Goal: Task Accomplishment & Management: Use online tool/utility

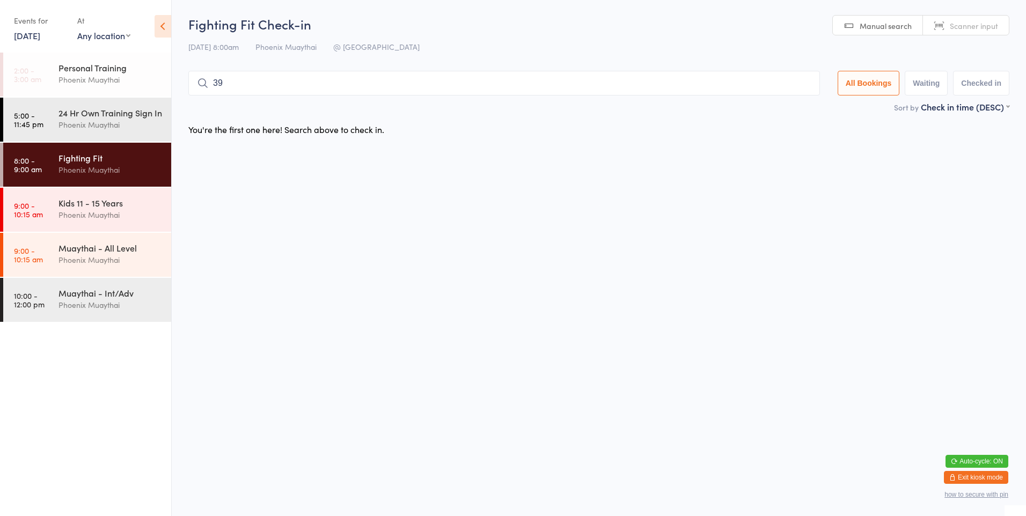
type input "398"
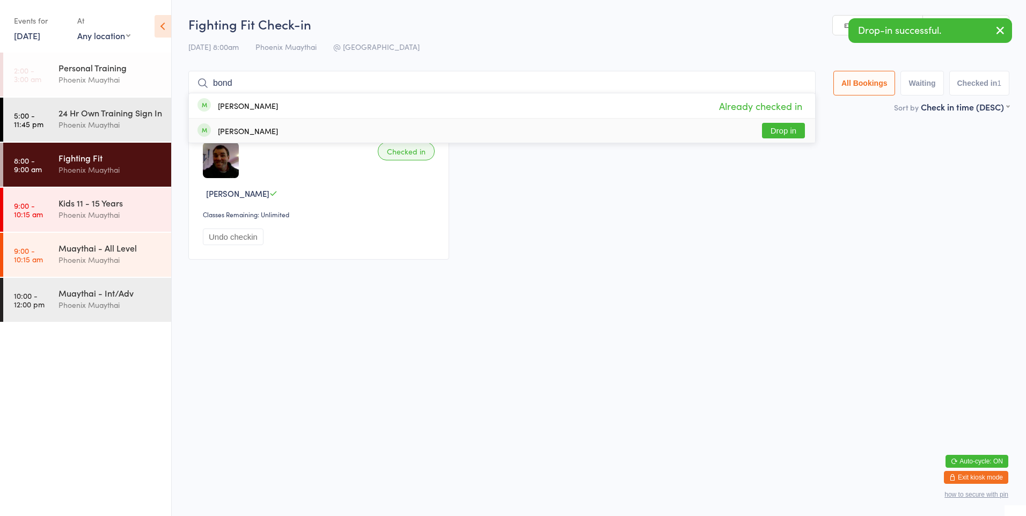
type input "bond"
click at [787, 134] on button "Drop in" at bounding box center [783, 131] width 43 height 16
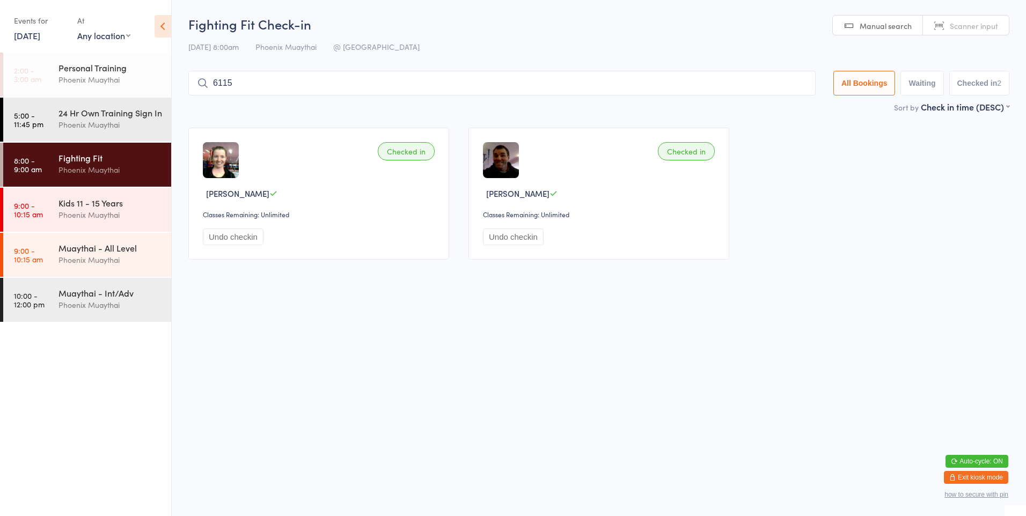
type input "6115"
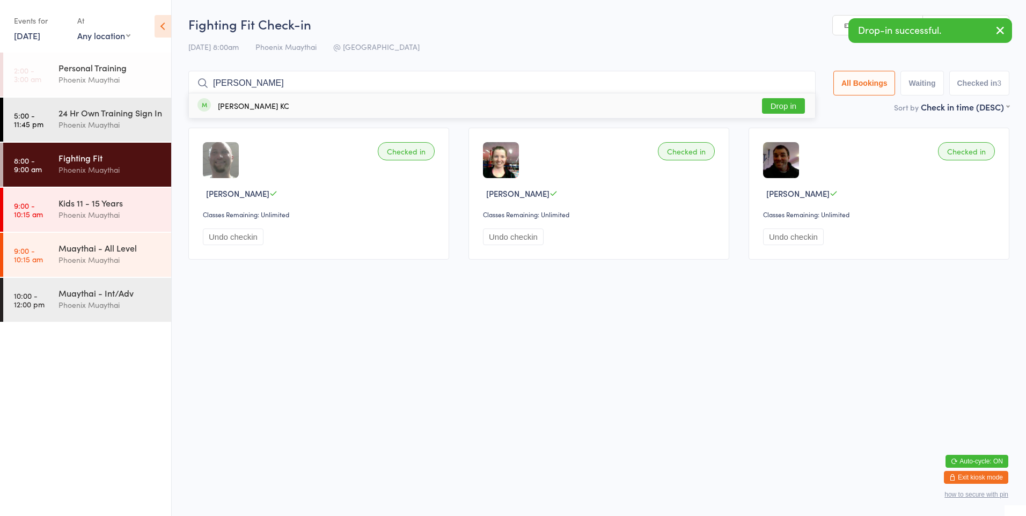
type input "raua"
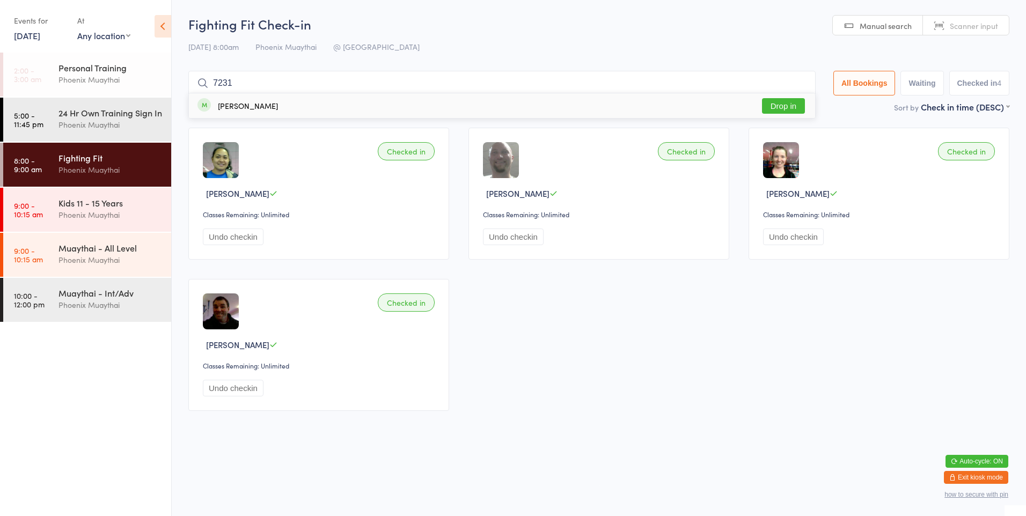
type input "7231"
click at [502, 104] on div "[PERSON_NAME] Drop in" at bounding box center [502, 105] width 626 height 25
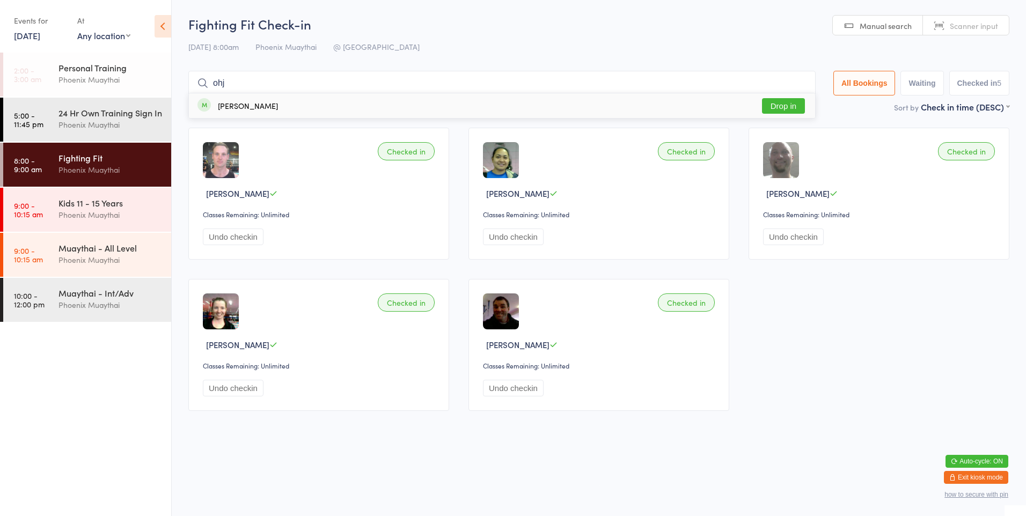
type input "ohj"
click at [428, 111] on div "[PERSON_NAME] Drop in" at bounding box center [502, 105] width 626 height 25
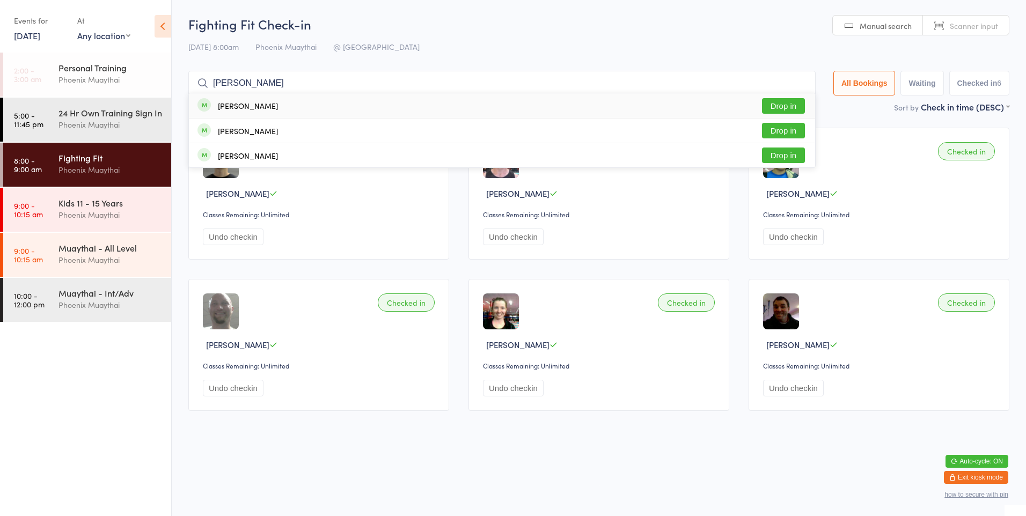
type input "[PERSON_NAME]"
click at [428, 111] on div "[PERSON_NAME] Drop in" at bounding box center [502, 105] width 626 height 25
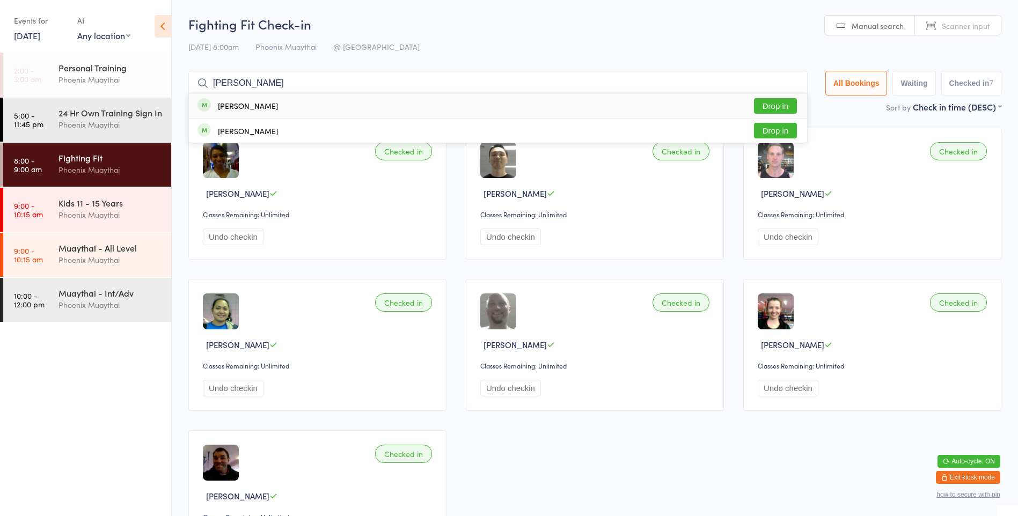
type input "[PERSON_NAME]"
click at [388, 99] on div "[PERSON_NAME] Drop in" at bounding box center [498, 105] width 618 height 25
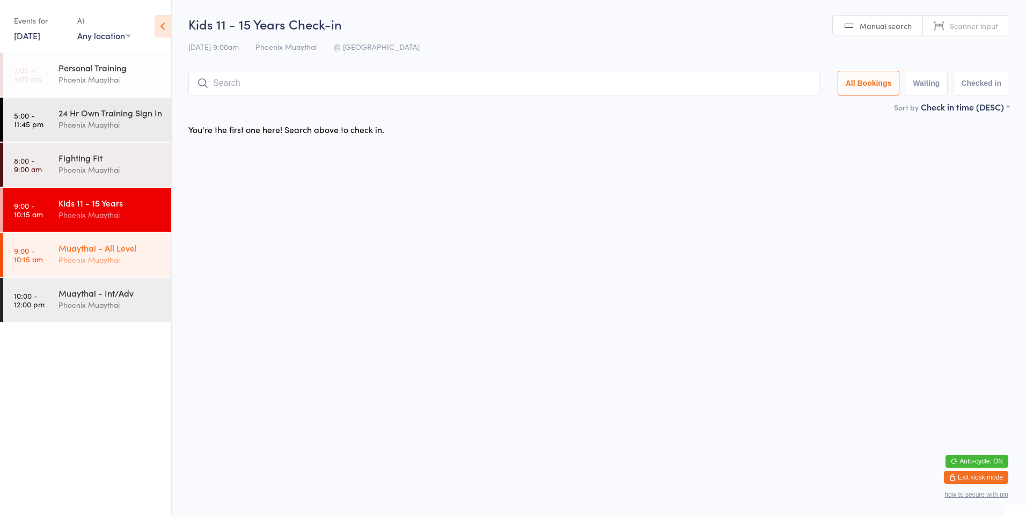
click at [82, 254] on div "Muaythai - All Level" at bounding box center [110, 248] width 104 height 12
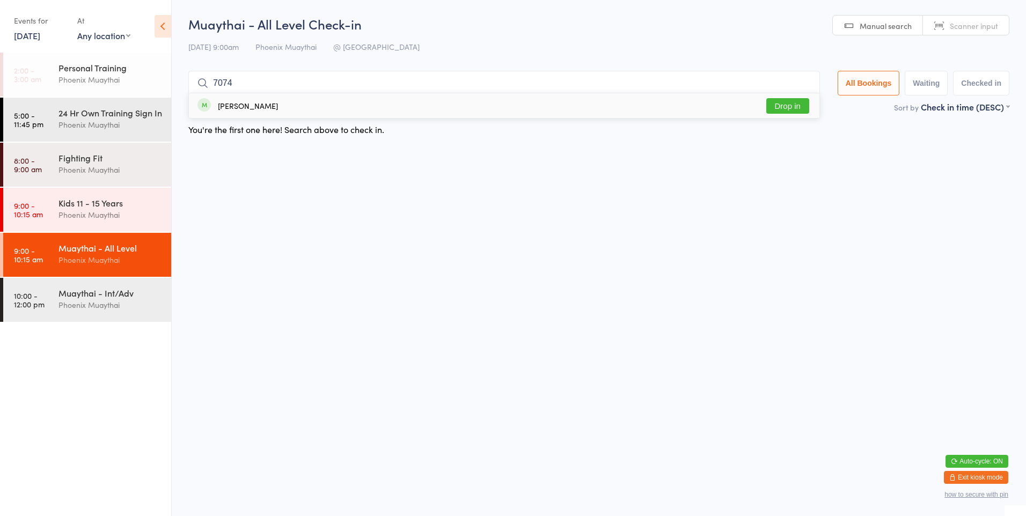
type input "7074"
click at [251, 106] on div "[PERSON_NAME]" at bounding box center [248, 105] width 60 height 9
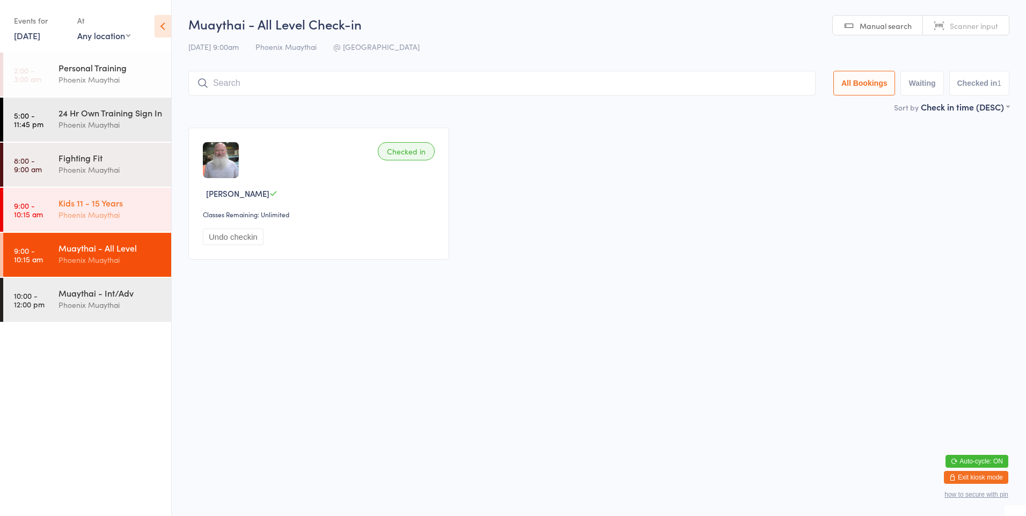
click at [121, 209] on div "Kids 11 - 15 Years" at bounding box center [110, 203] width 104 height 12
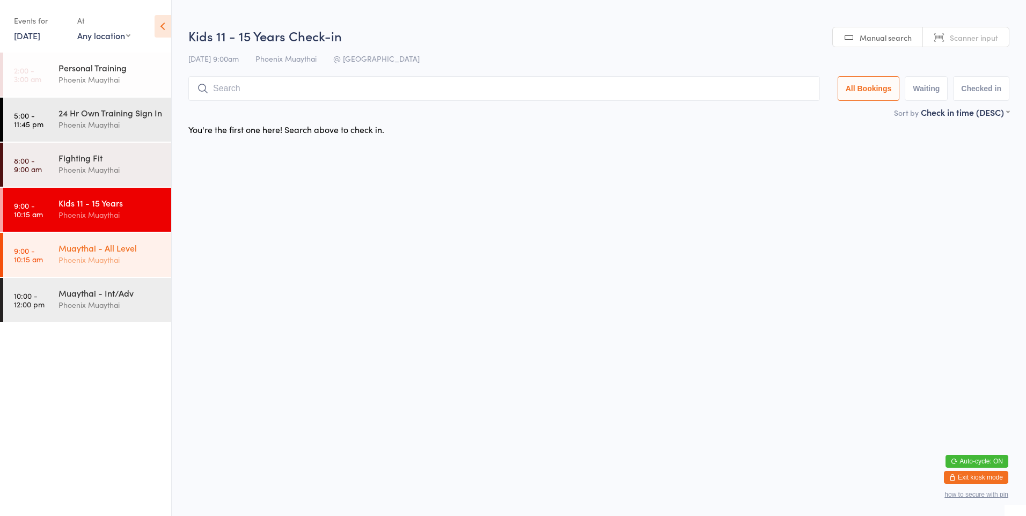
click at [104, 275] on div "Muaythai - All Level Phoenix Muaythai" at bounding box center [114, 254] width 113 height 42
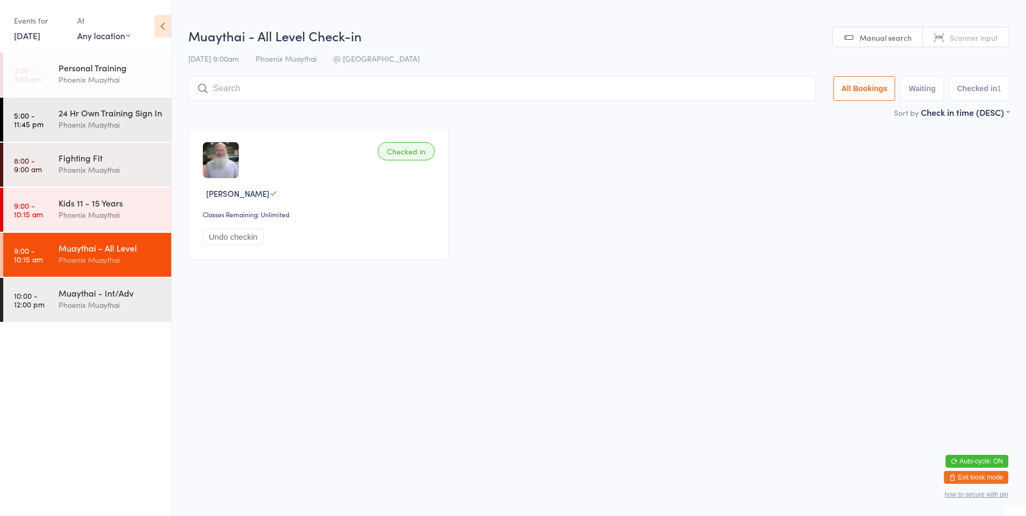
click at [228, 91] on input "search" at bounding box center [501, 88] width 627 height 25
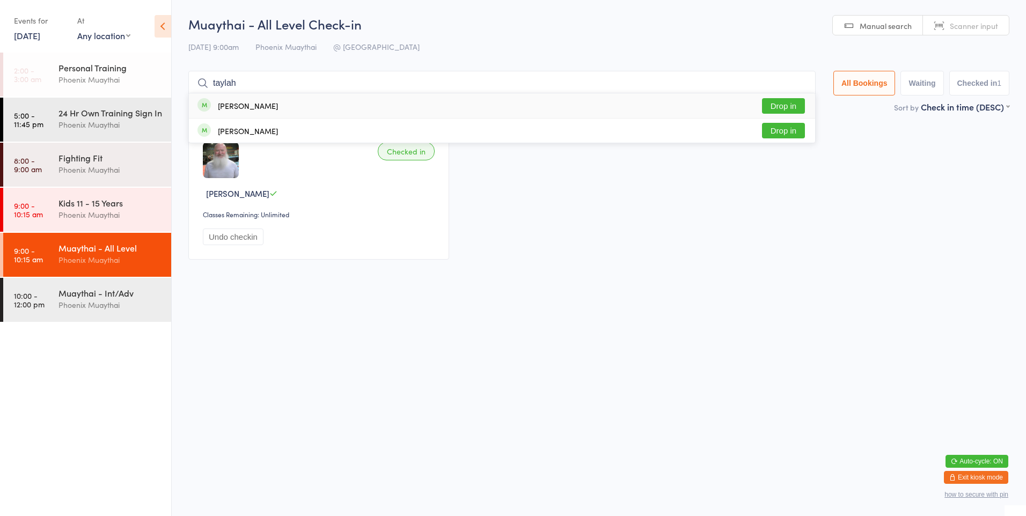
type input "taylah"
click at [768, 104] on button "Drop in" at bounding box center [783, 106] width 43 height 16
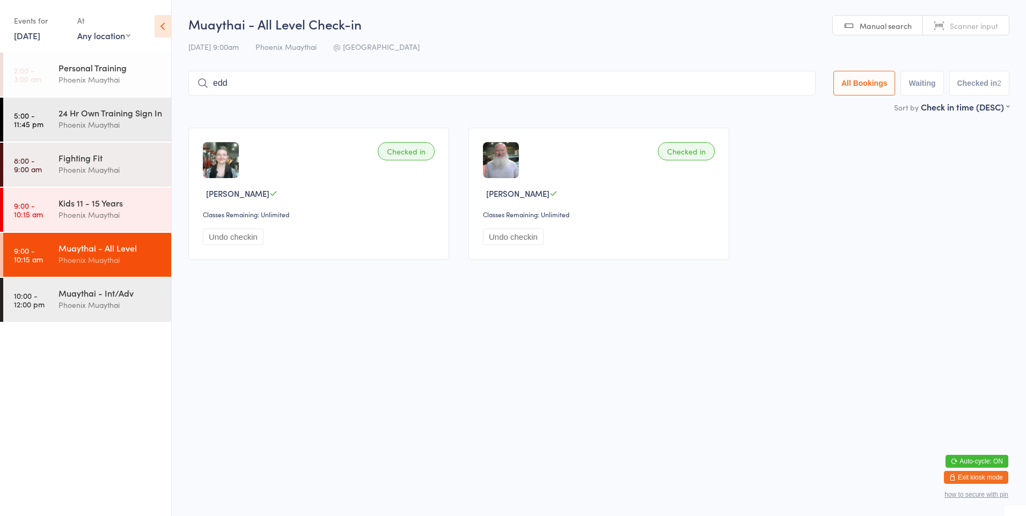
type input "eddy"
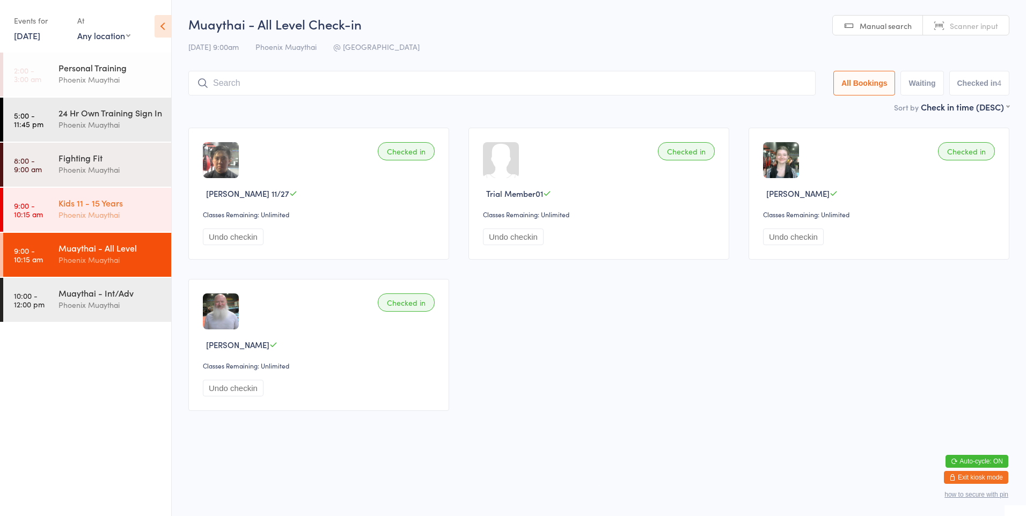
click at [97, 209] on div "Kids 11 - 15 Years" at bounding box center [110, 203] width 104 height 12
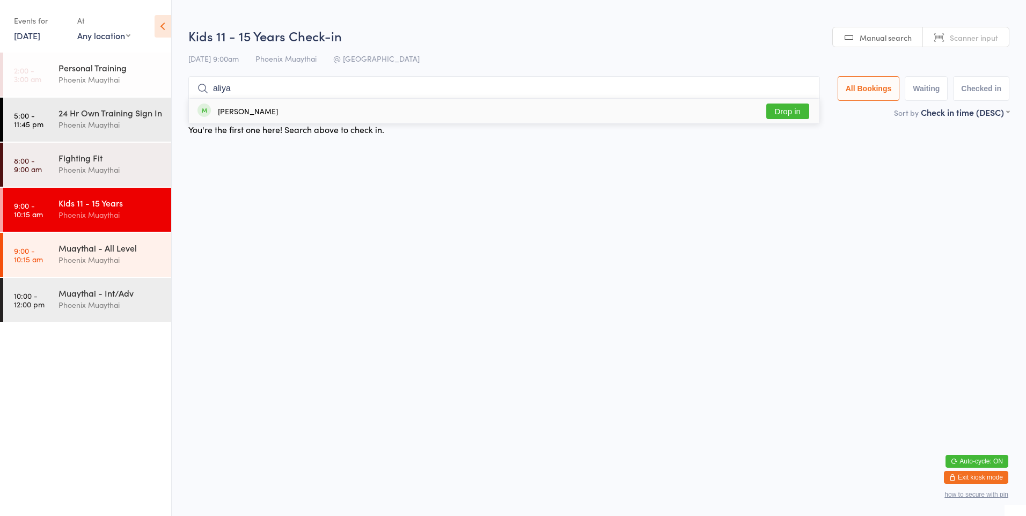
type input "aliya"
click at [206, 111] on span at bounding box center [203, 110] width 13 height 13
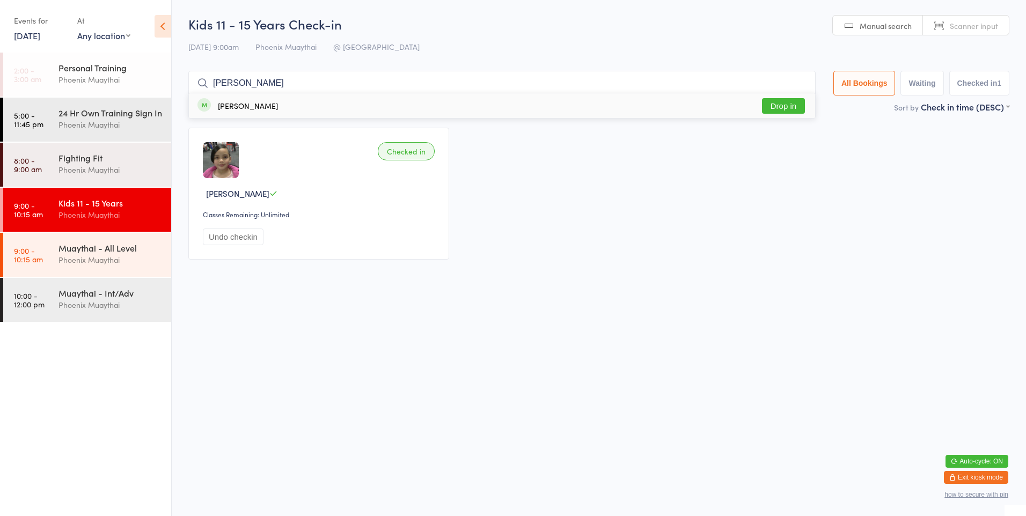
type input "[PERSON_NAME]"
click at [245, 101] on div "[PERSON_NAME]" at bounding box center [248, 105] width 60 height 9
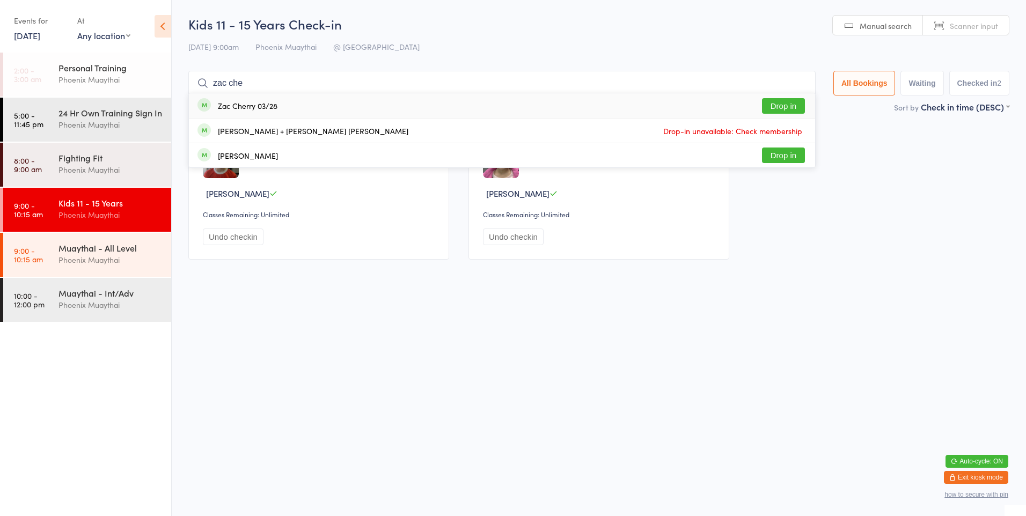
type input "zac che"
click at [789, 104] on button "Drop in" at bounding box center [783, 106] width 43 height 16
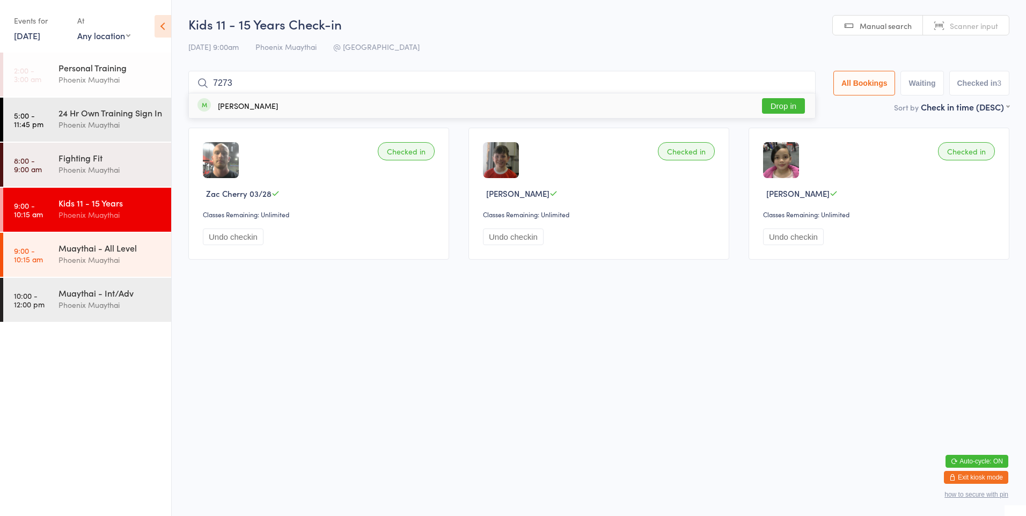
type input "7273"
click at [434, 104] on div "[PERSON_NAME] Drop in" at bounding box center [502, 105] width 626 height 25
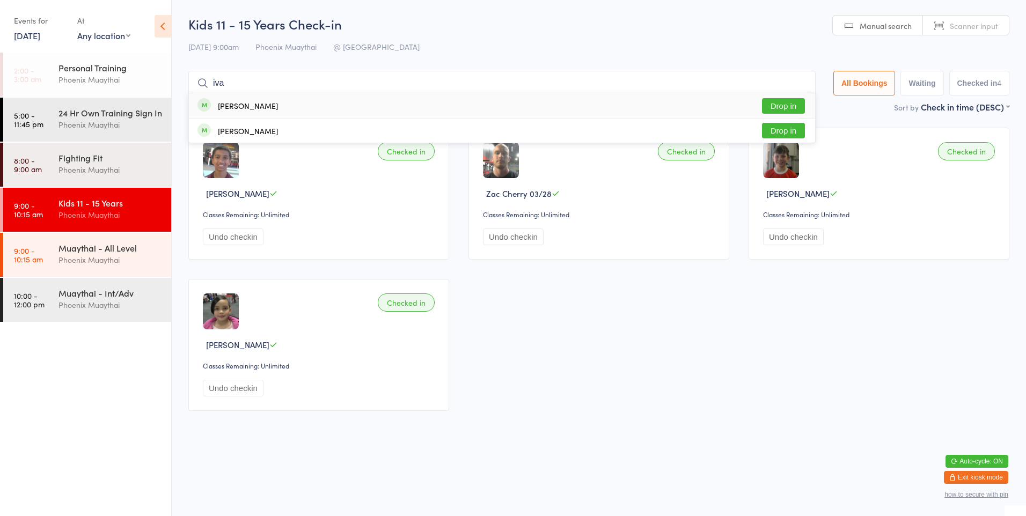
type input "iva"
click at [780, 102] on button "Drop in" at bounding box center [783, 106] width 43 height 16
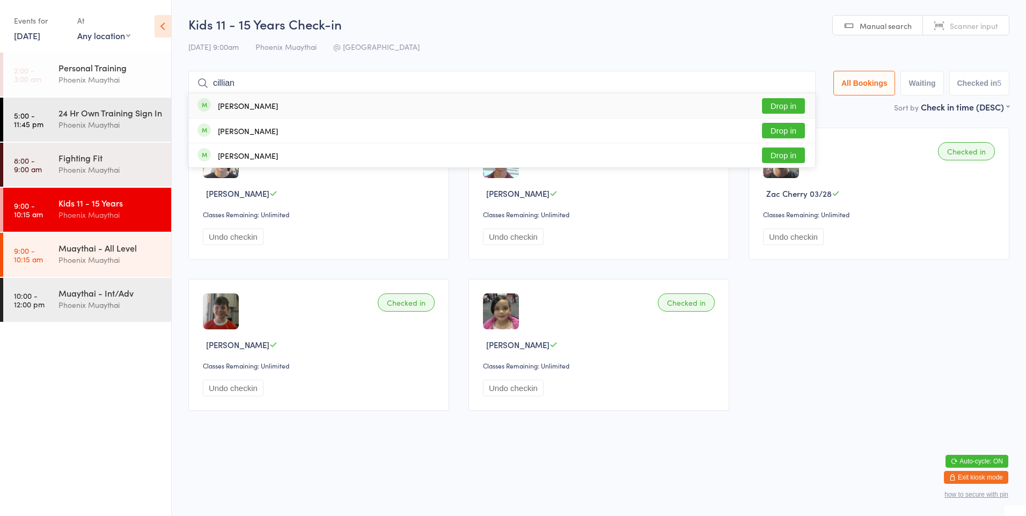
type input "cillian"
click at [666, 103] on div "Cillian [PERSON_NAME] Drop in" at bounding box center [502, 105] width 626 height 25
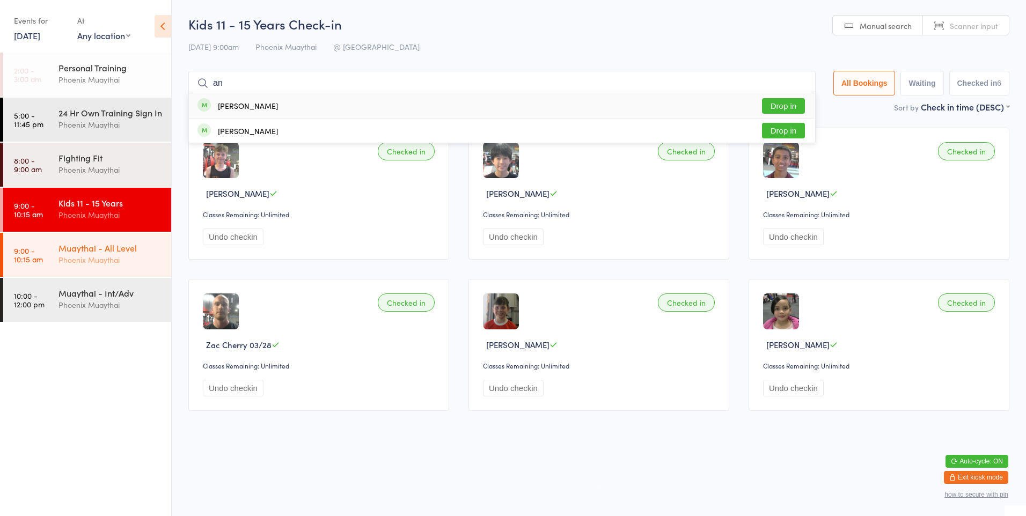
type input "an"
click at [92, 265] on div "Phoenix Muaythai" at bounding box center [110, 260] width 104 height 12
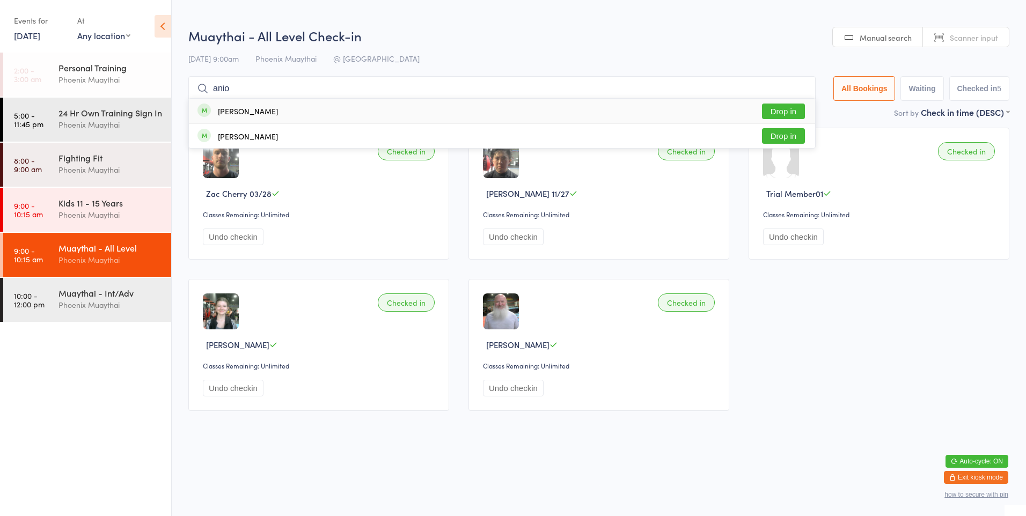
type input "anio"
click at [265, 114] on div "[PERSON_NAME] Drop in" at bounding box center [502, 111] width 626 height 25
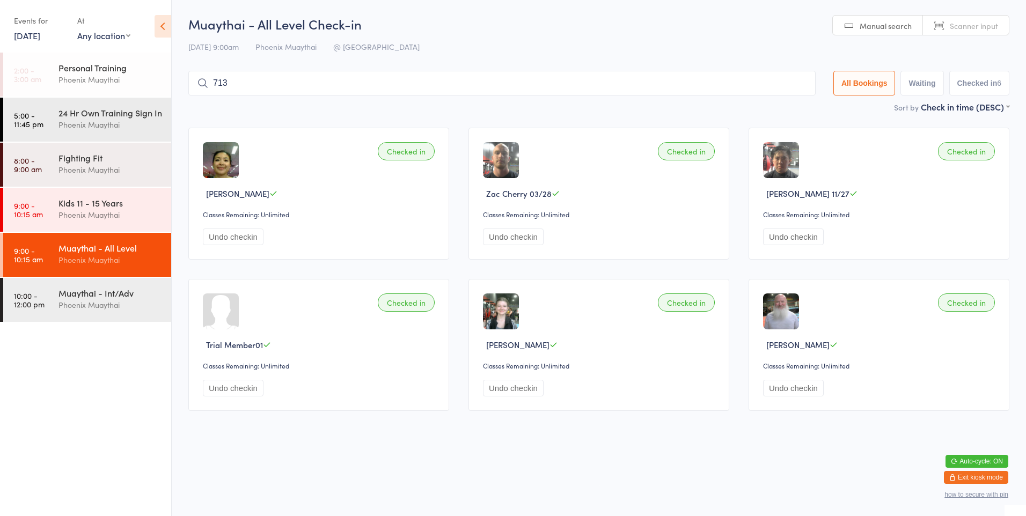
type input "7132"
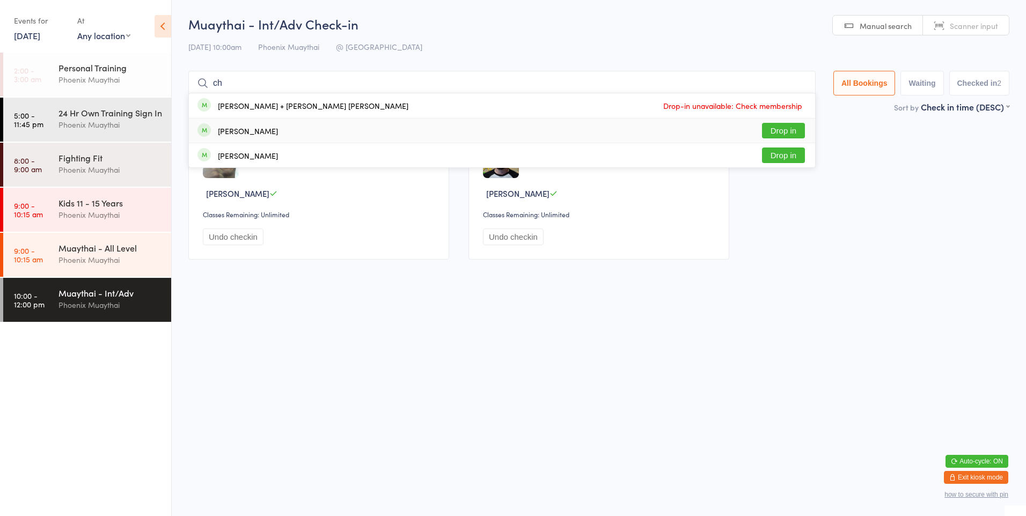
type input "ch"
click at [766, 134] on button "Drop in" at bounding box center [783, 131] width 43 height 16
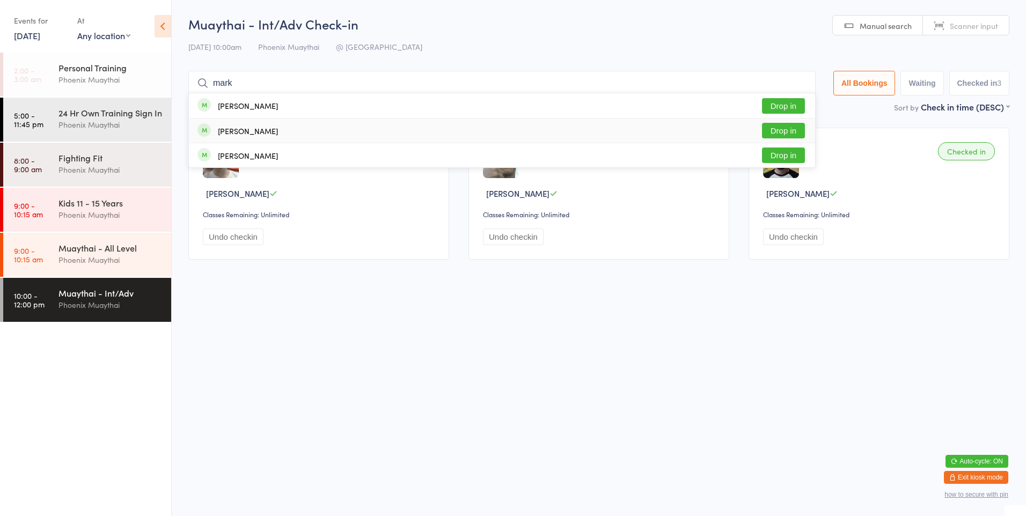
type input "mark"
click at [776, 131] on button "Drop in" at bounding box center [783, 131] width 43 height 16
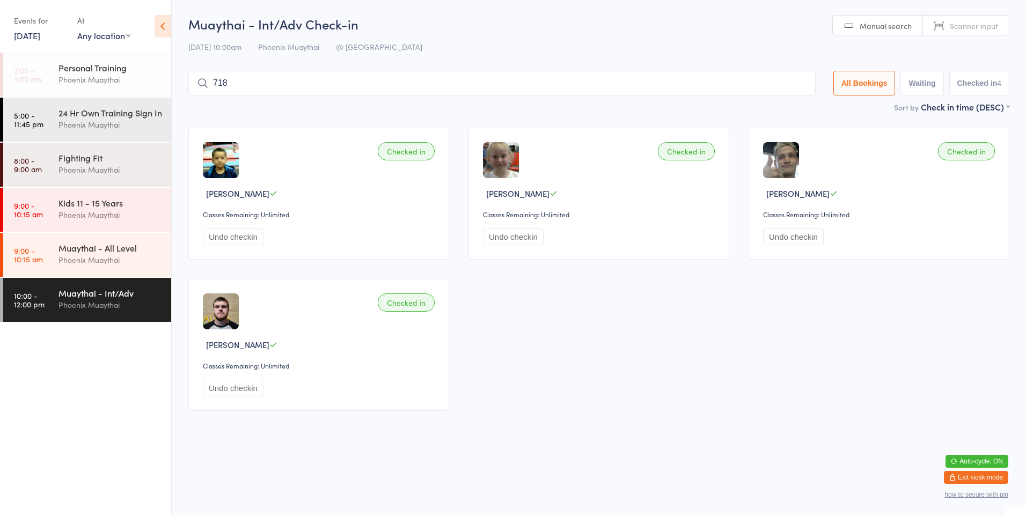
type input "7185"
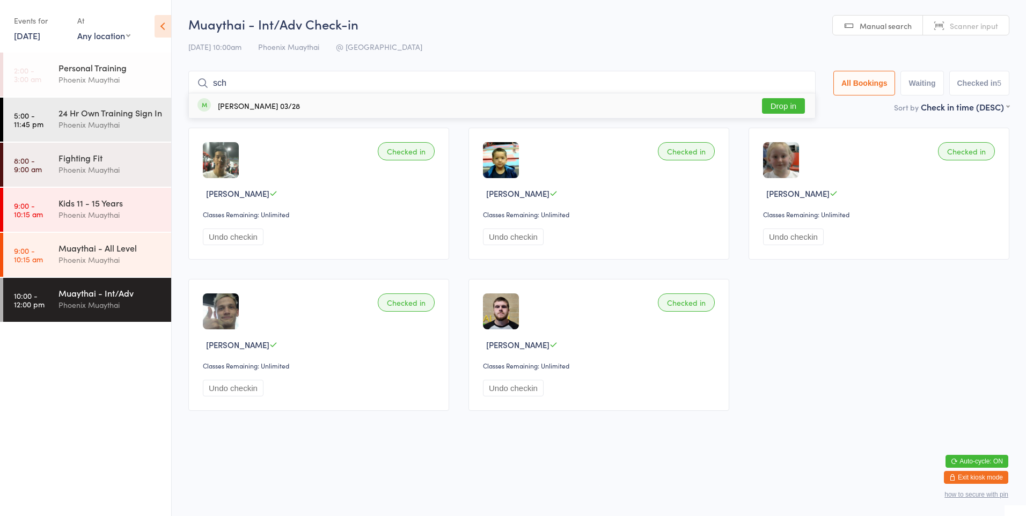
type input "sch"
click at [282, 116] on div "[PERSON_NAME] 03/28 Drop in" at bounding box center [502, 105] width 626 height 25
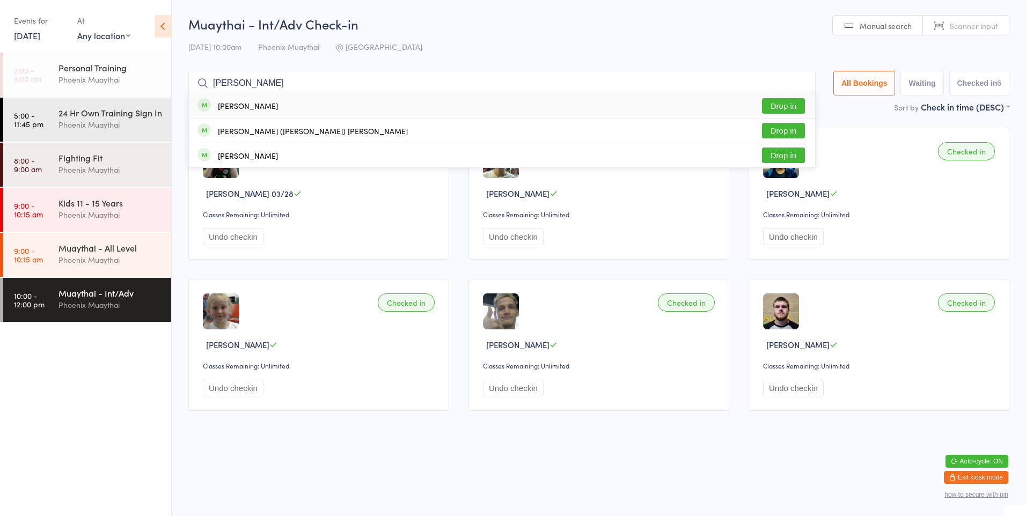
type input "[PERSON_NAME]"
click at [776, 102] on button "Drop in" at bounding box center [783, 106] width 43 height 16
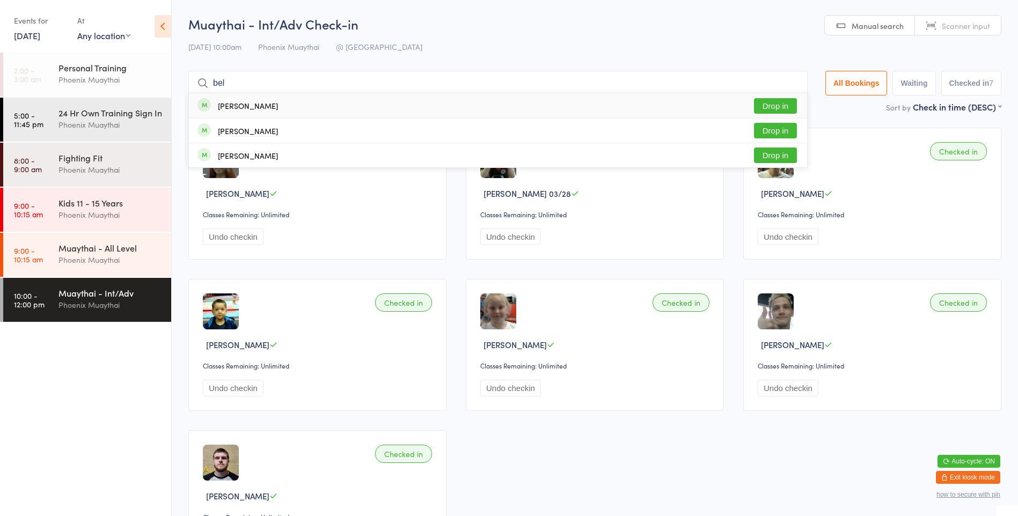
type input "bell"
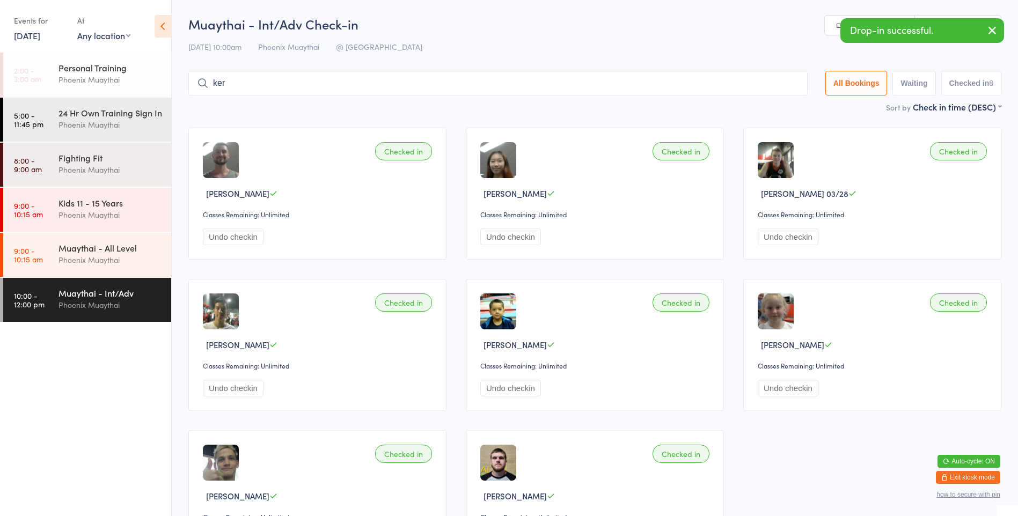
type input "[PERSON_NAME]"
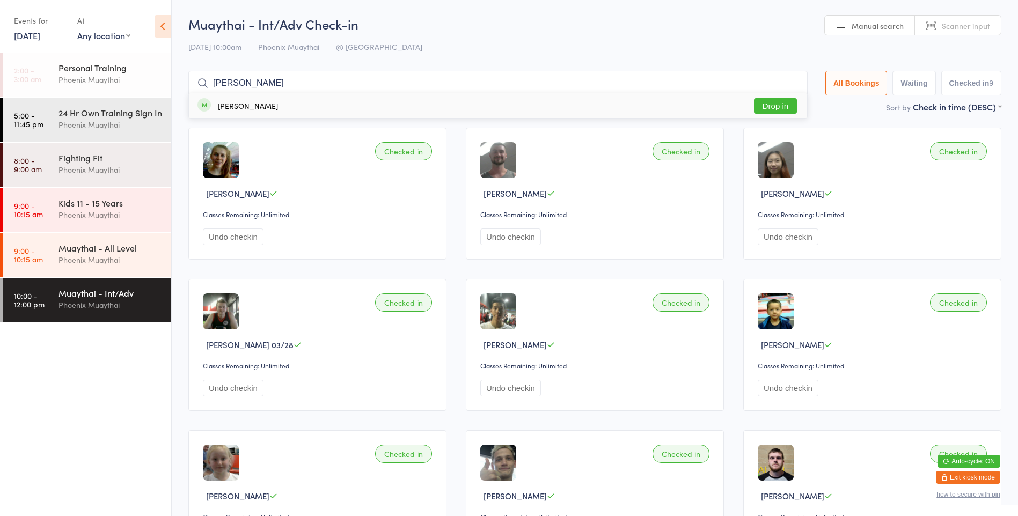
type input "[PERSON_NAME]"
click at [768, 105] on button "Drop in" at bounding box center [775, 106] width 43 height 16
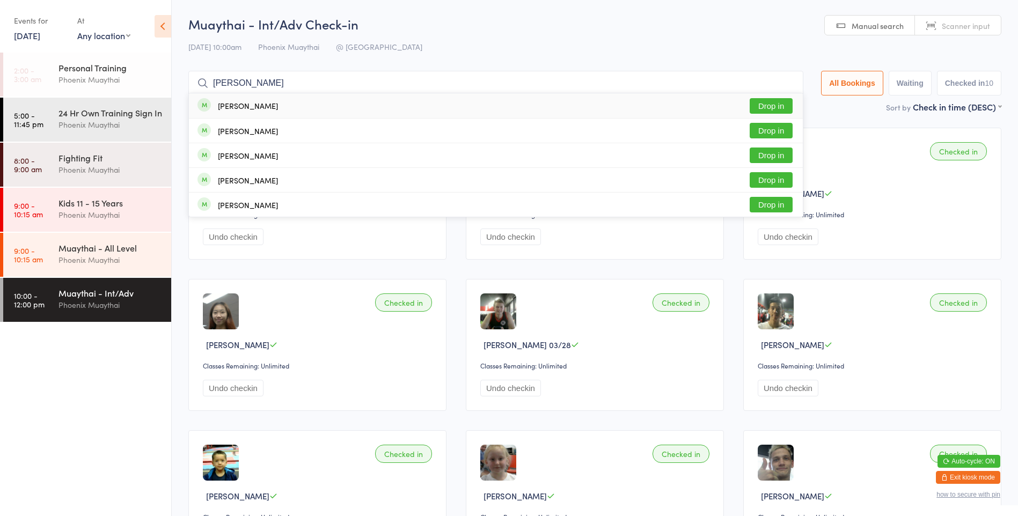
type input "[PERSON_NAME]"
click at [566, 106] on div "[PERSON_NAME] Drop in" at bounding box center [496, 105] width 614 height 25
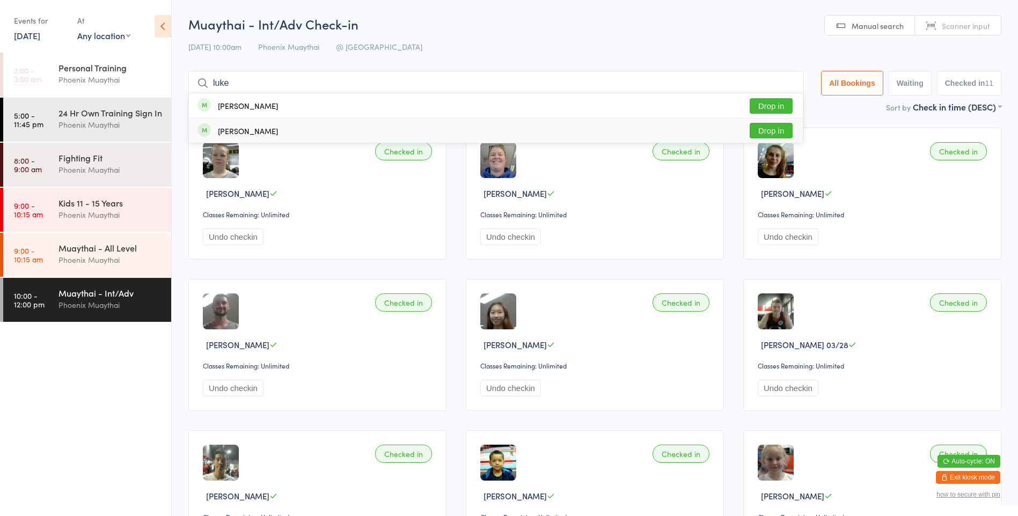
type input "luke"
click at [519, 128] on div "[PERSON_NAME] Drop in" at bounding box center [496, 131] width 614 height 24
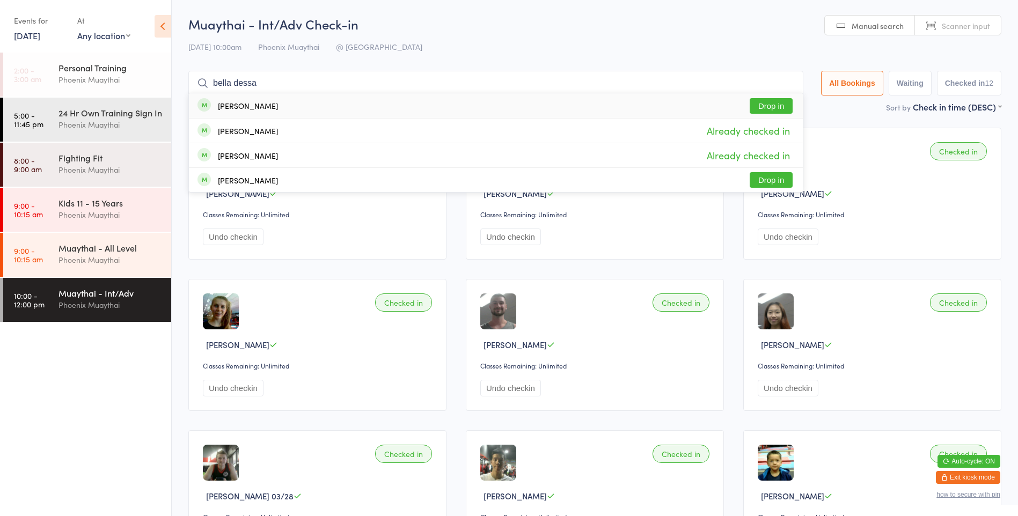
type input "bella dessa"
click at [522, 104] on div "[PERSON_NAME] Drop in" at bounding box center [496, 105] width 614 height 25
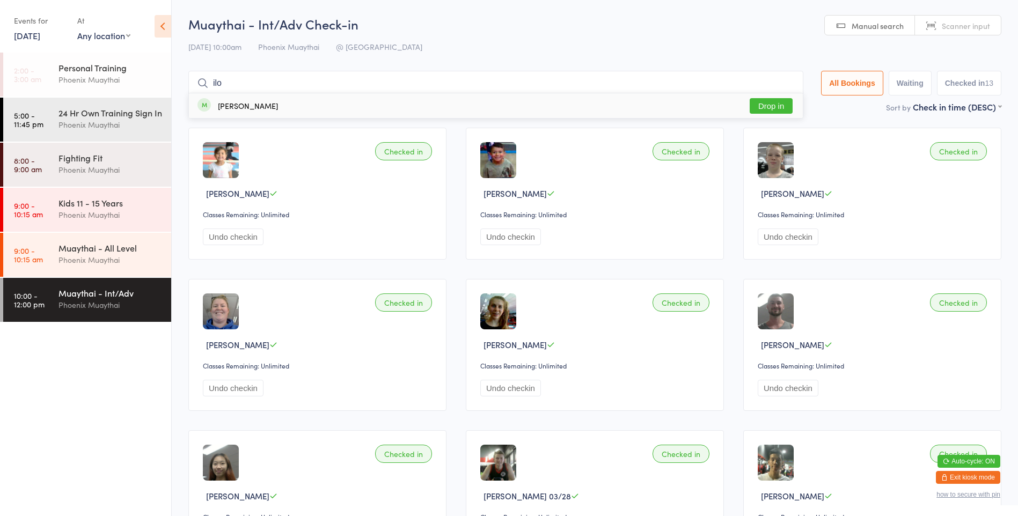
type input "ilo"
click at [761, 107] on button "Drop in" at bounding box center [771, 106] width 43 height 16
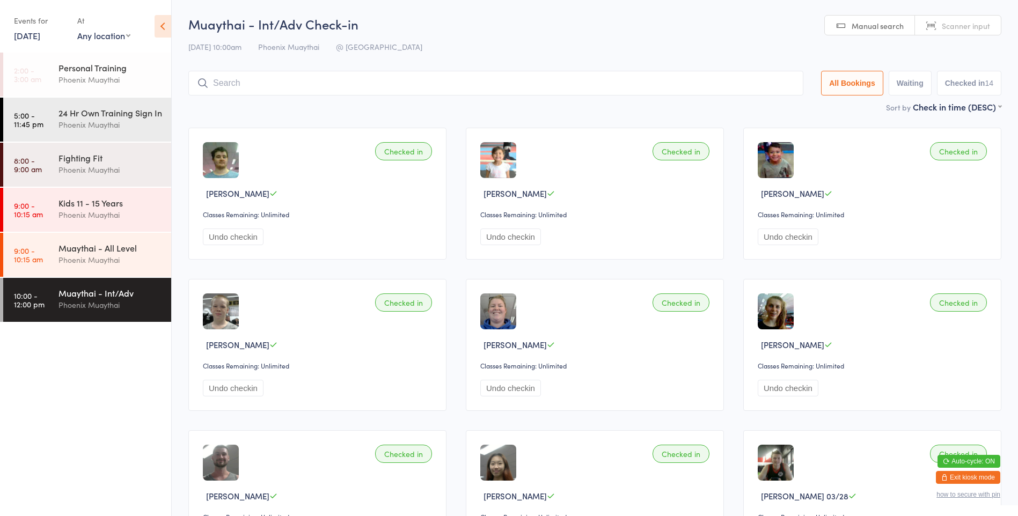
click at [241, 84] on input "search" at bounding box center [495, 83] width 615 height 25
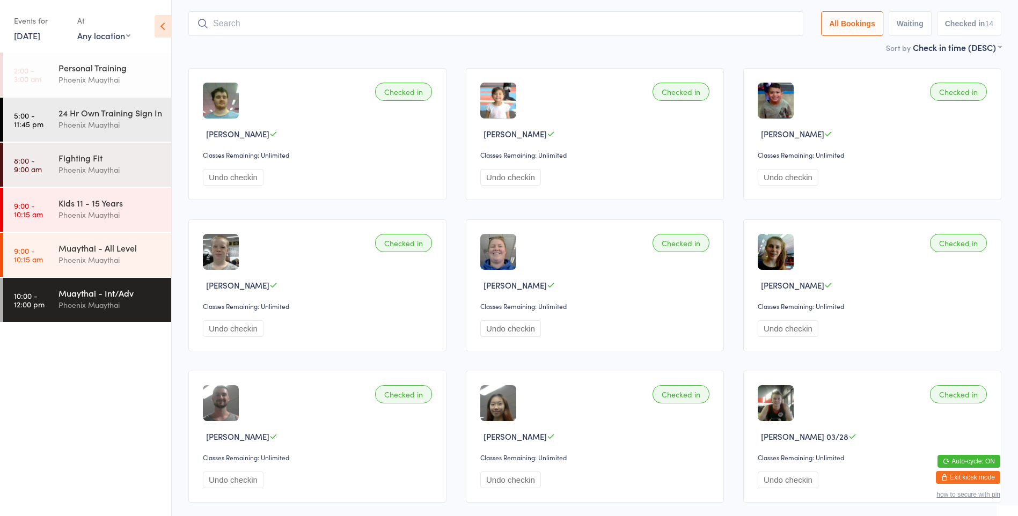
scroll to position [71, 0]
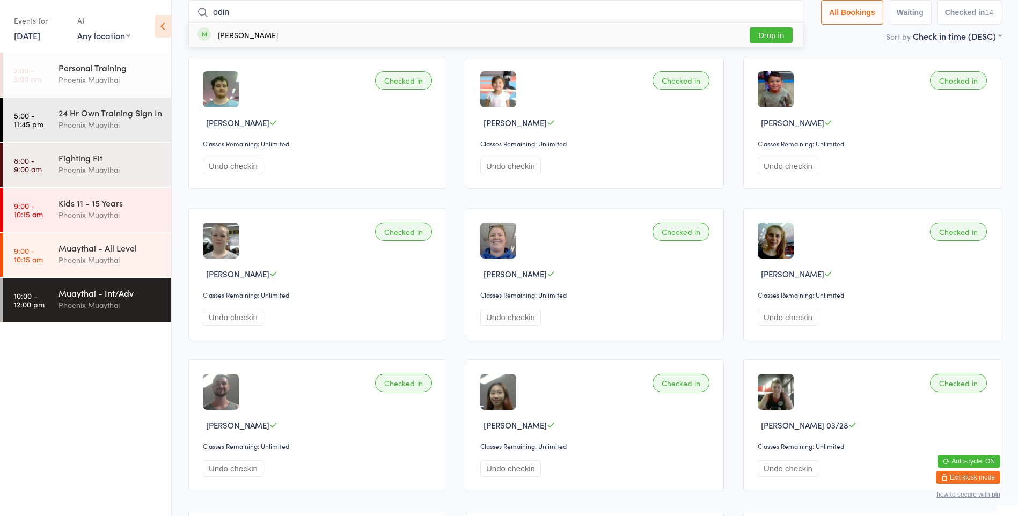
type input "odin"
click at [224, 33] on div "[PERSON_NAME]" at bounding box center [248, 35] width 60 height 9
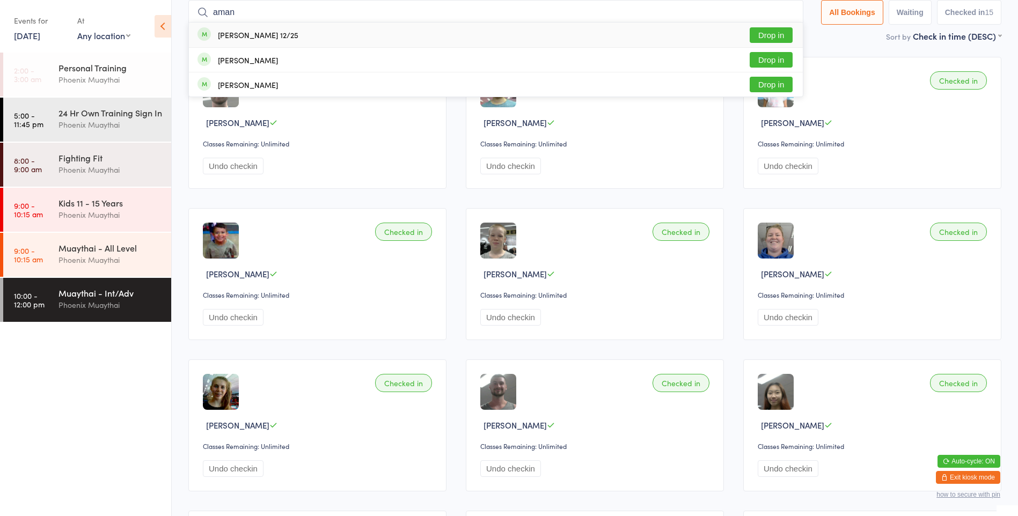
type input "aman"
click at [289, 37] on div "[PERSON_NAME] 12/25" at bounding box center [258, 35] width 80 height 9
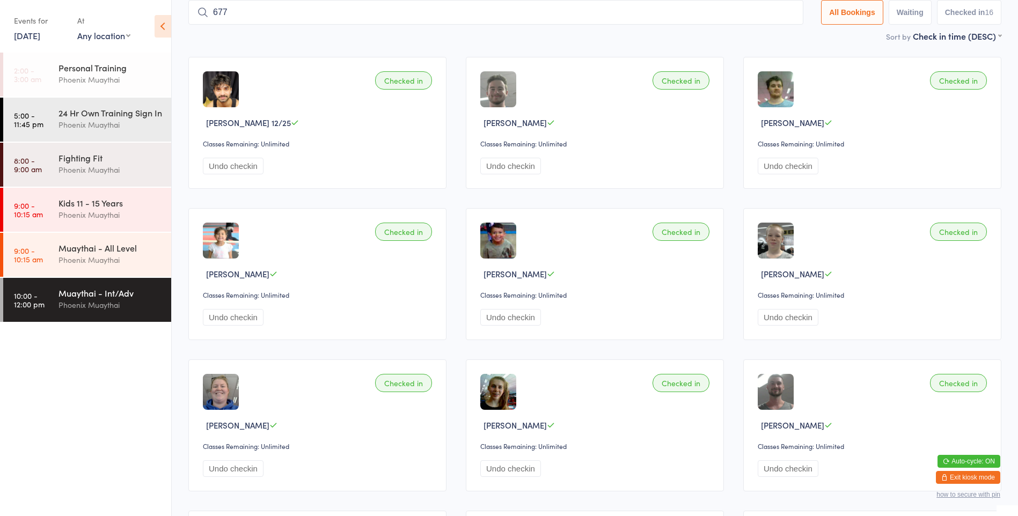
type input "6772"
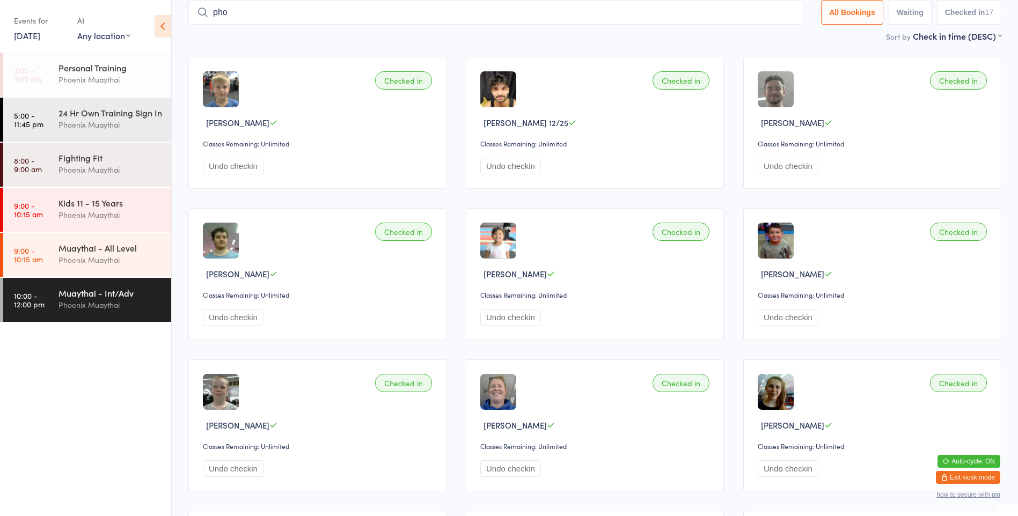
type input "phoe"
